Goal: Task Accomplishment & Management: Complete application form

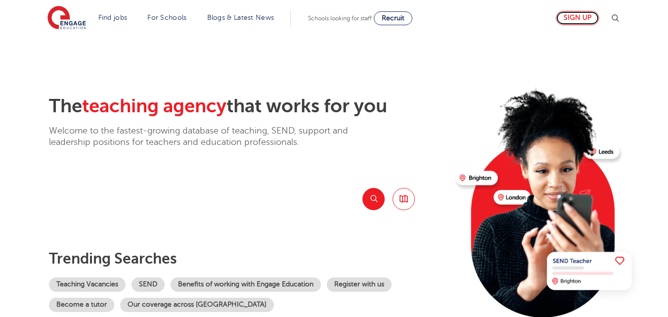
click at [582, 18] on link "Sign up" at bounding box center [578, 18] width 44 height 14
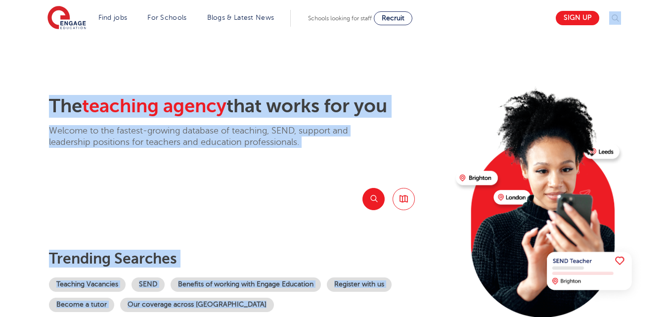
drag, startPoint x: 651, startPoint y: 27, endPoint x: 649, endPoint y: 47, distance: 20.3
click at [610, 48] on section "The teaching agency that works for you Welcome to the fastest-growing database …" at bounding box center [334, 199] width 668 height 326
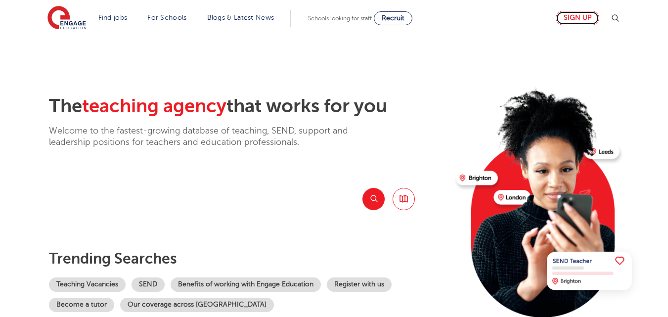
click at [585, 14] on link "Sign up" at bounding box center [578, 18] width 44 height 14
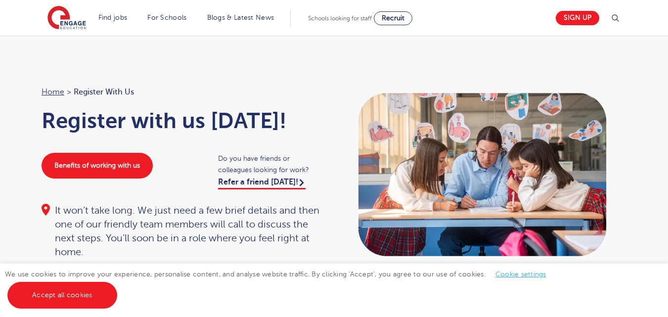
drag, startPoint x: 675, startPoint y: 63, endPoint x: 675, endPoint y: 55, distance: 7.4
click at [519, 40] on div "Home > Register with us Register with us today! Benefits of working with us Do …" at bounding box center [334, 170] width 668 height 268
click at [420, 39] on div "Home > Register with us Register with us today! Benefits of working with us Do …" at bounding box center [334, 170] width 668 height 268
click at [312, 75] on div "Home > Register with us Register with us today! Benefits of working with us Do …" at bounding box center [334, 170] width 668 height 268
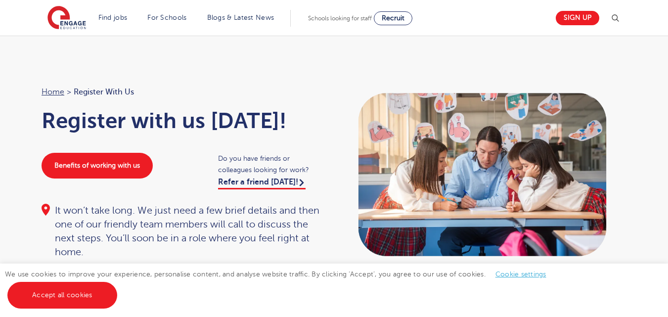
click at [435, 81] on div "Home > Register with us Register with us today! Benefits of working with us Do …" at bounding box center [334, 170] width 668 height 268
